Goal: Find contact information: Find contact information

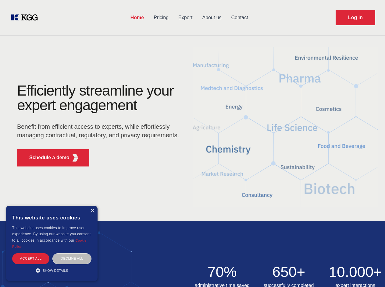
click at [192, 143] on div "Efficiently streamline your expert engagement Benefit from efficient access to …" at bounding box center [99, 127] width 185 height 88
click at [46, 158] on p "Schedule a demo" at bounding box center [49, 157] width 40 height 7
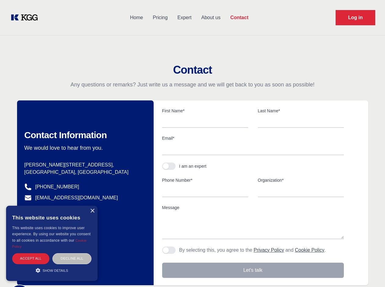
click at [92, 211] on div "× This website uses cookies This website uses cookies to improve user experienc…" at bounding box center [51, 243] width 91 height 75
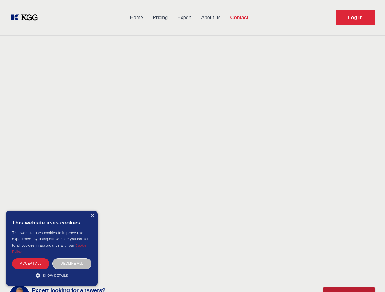
click at [31, 259] on div "Accept all" at bounding box center [30, 264] width 37 height 11
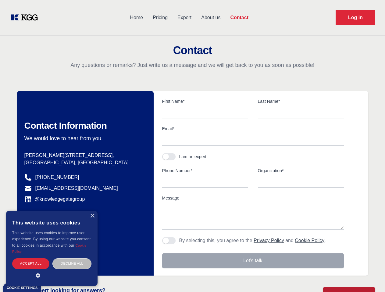
click at [72, 259] on div "Decline all" at bounding box center [71, 264] width 39 height 11
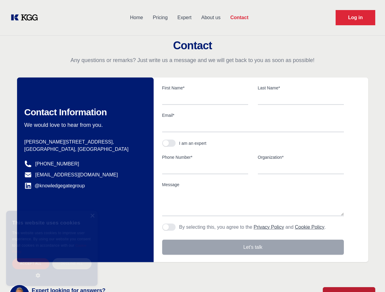
click at [52, 270] on main "Contact Any questions or remarks? Just write us a message and we will get back …" at bounding box center [192, 158] width 385 height 317
